Goal: Check status: Check status

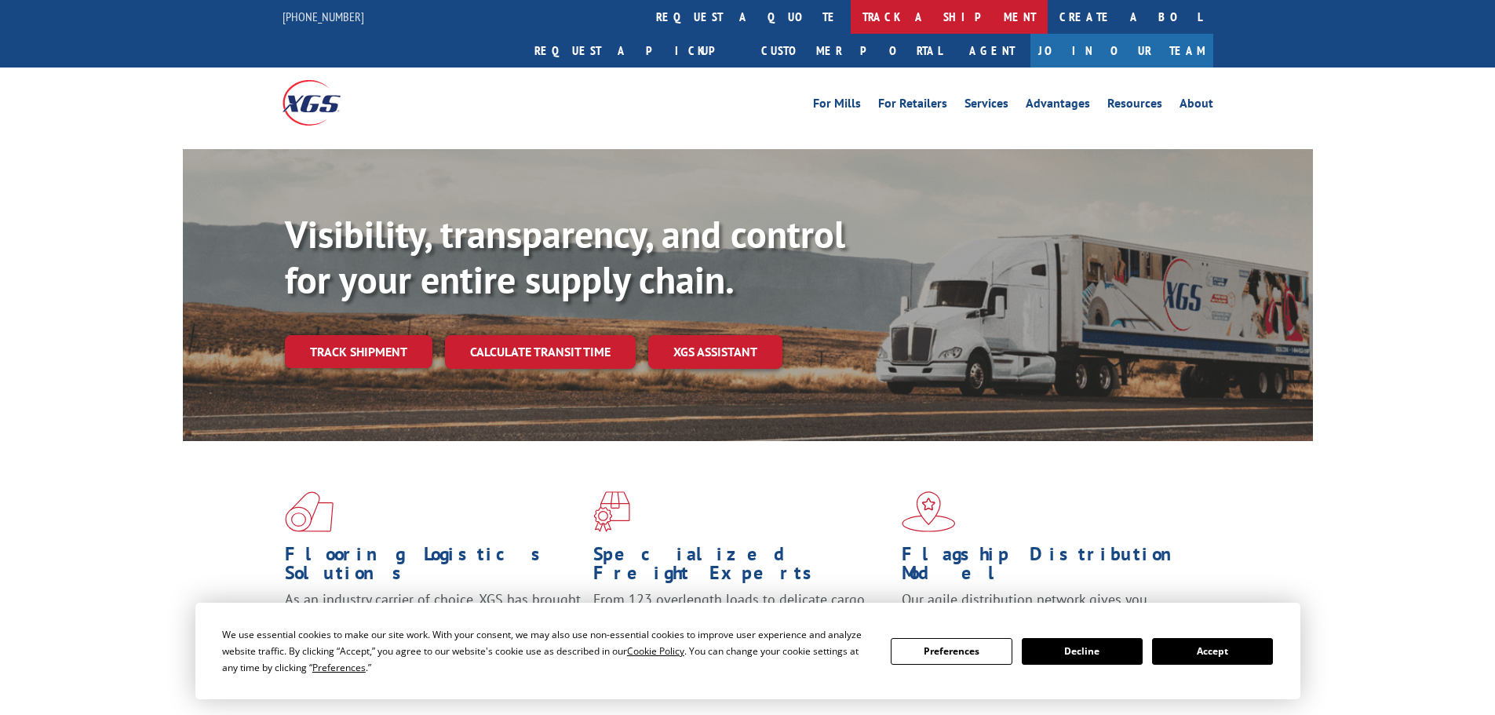
click at [850, 18] on link "track a shipment" at bounding box center [948, 17] width 197 height 34
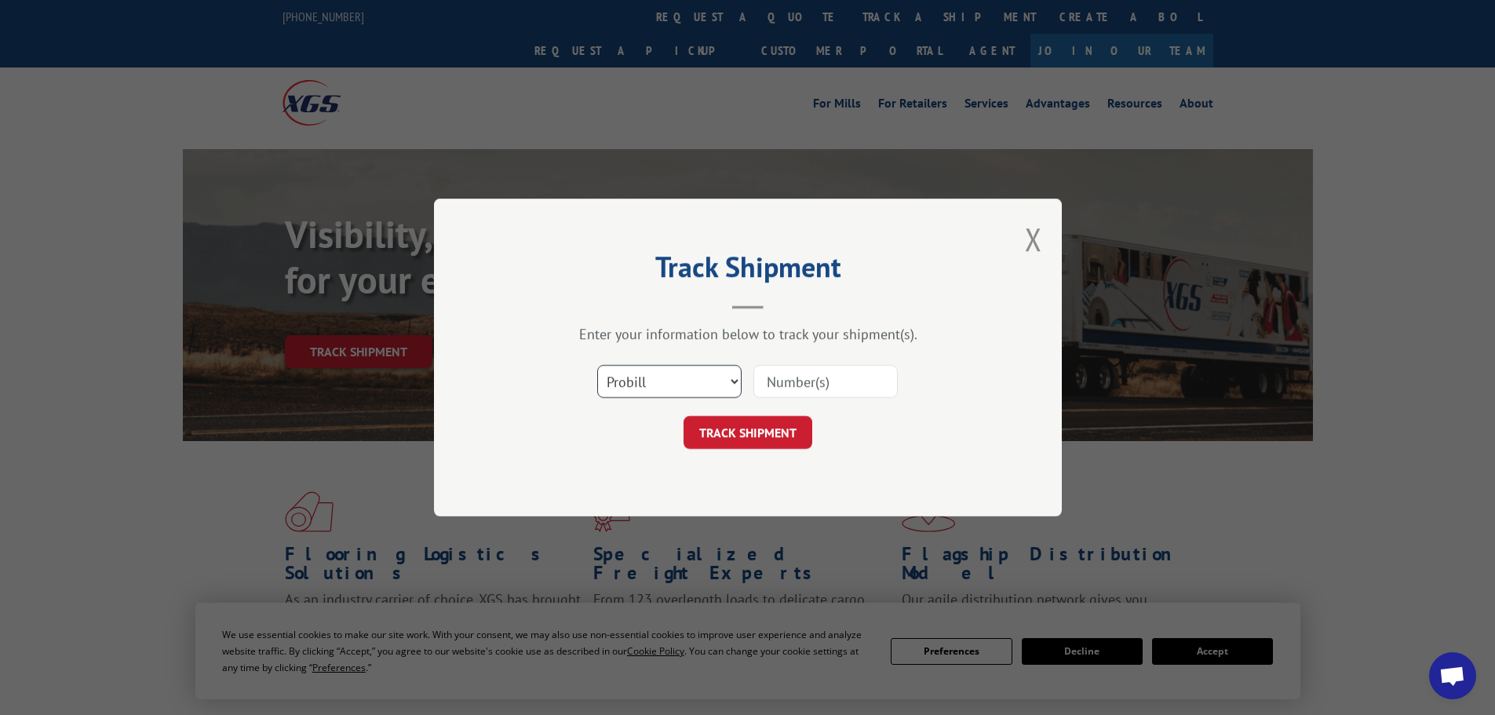
click at [672, 384] on select "Select category... Probill BOL PO" at bounding box center [669, 381] width 144 height 33
select select "bol"
click at [597, 365] on select "Select category... Probill BOL PO" at bounding box center [669, 381] width 144 height 33
click at [796, 383] on input at bounding box center [825, 381] width 144 height 33
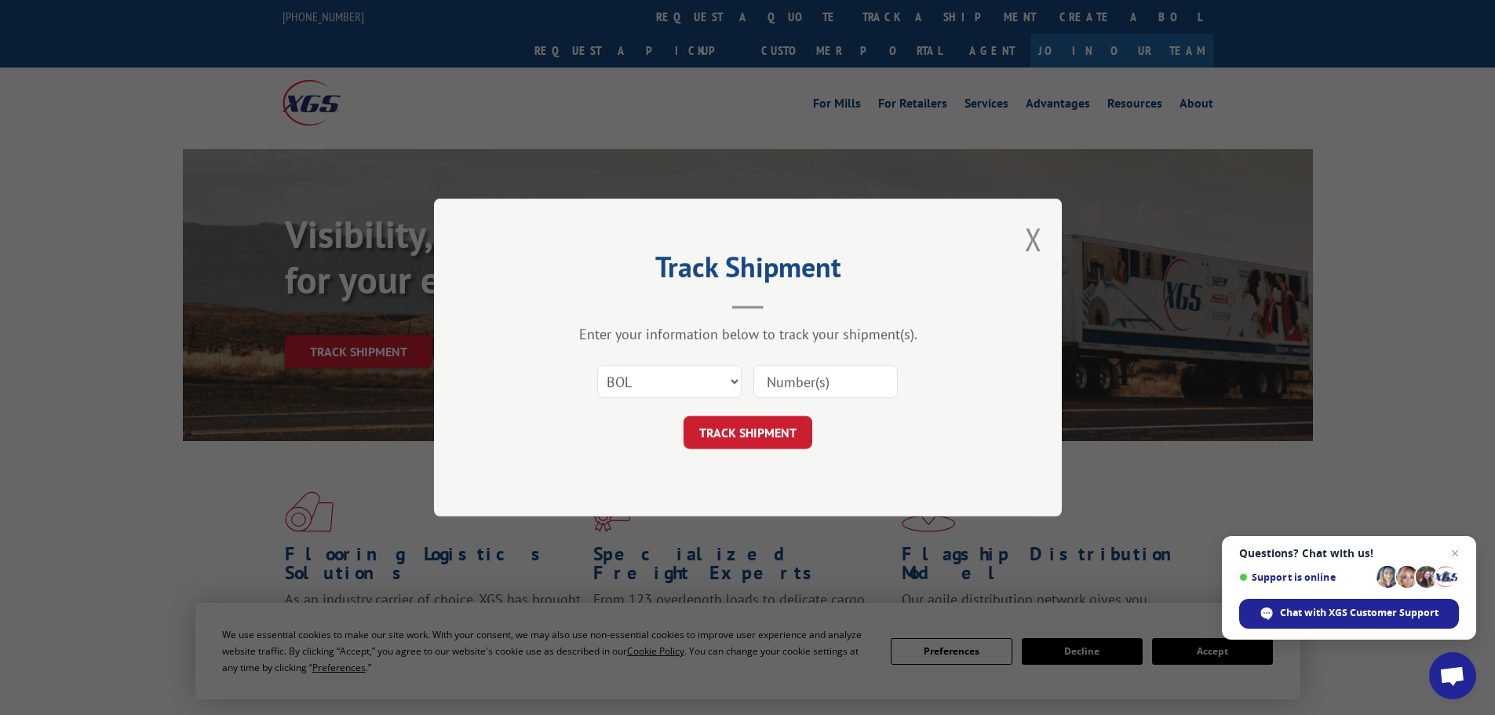
paste input "447935"
type input "447935"
click at [763, 435] on button "TRACK SHIPMENT" at bounding box center [747, 432] width 129 height 33
